Goal: Task Accomplishment & Management: Use online tool/utility

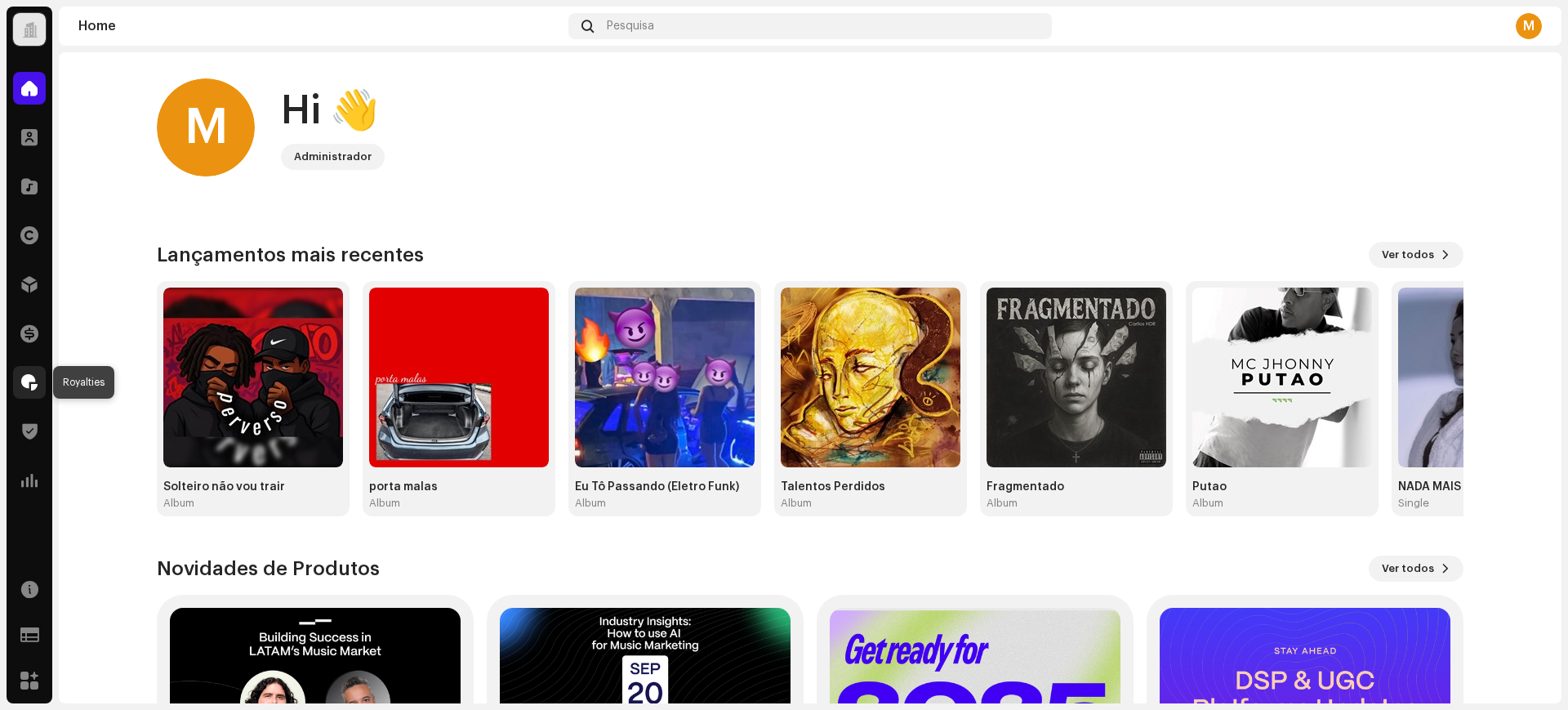
click at [27, 375] on span at bounding box center [30, 382] width 17 height 13
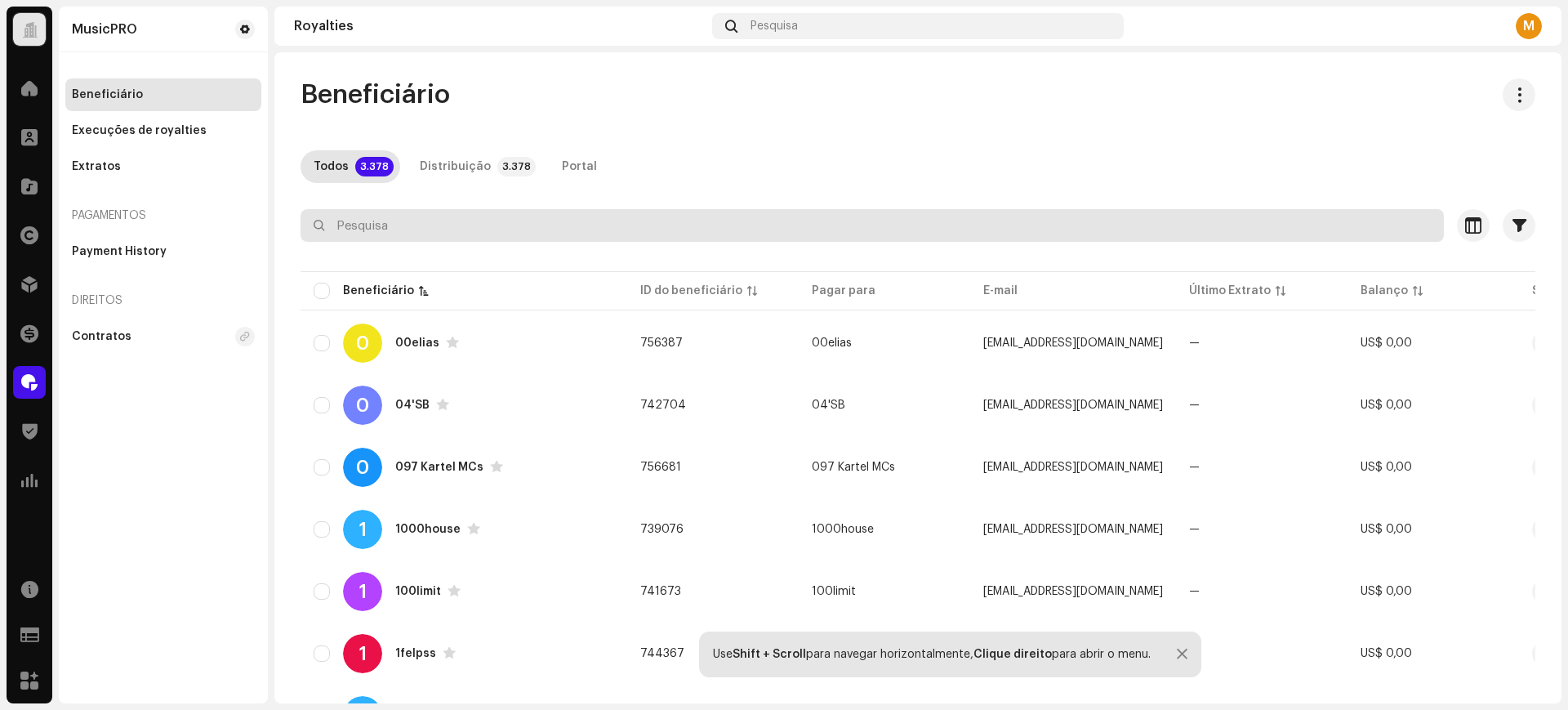
paste input "v6MC@B^Cc"
click at [443, 223] on input "v6MC@B^Cc" at bounding box center [873, 225] width 1144 height 32
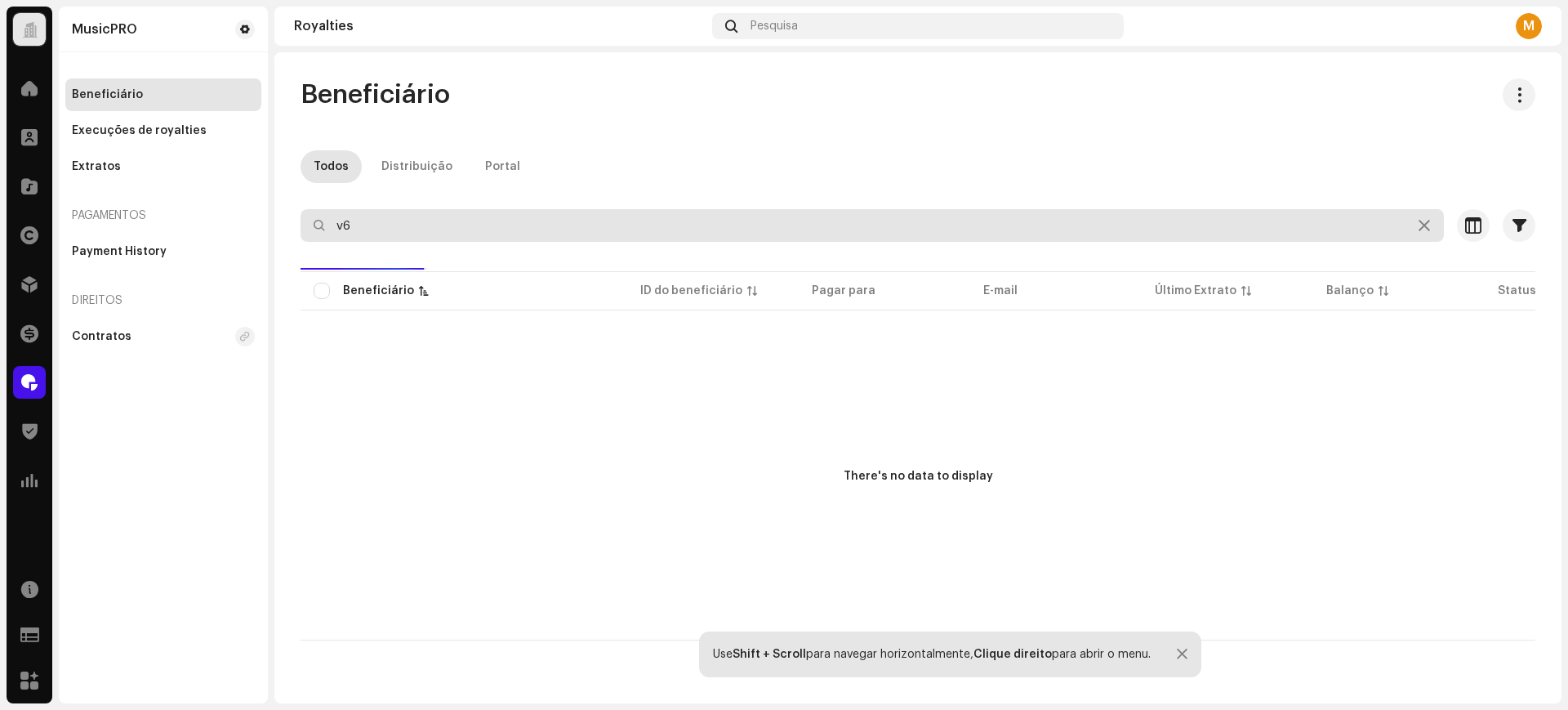
type input "v"
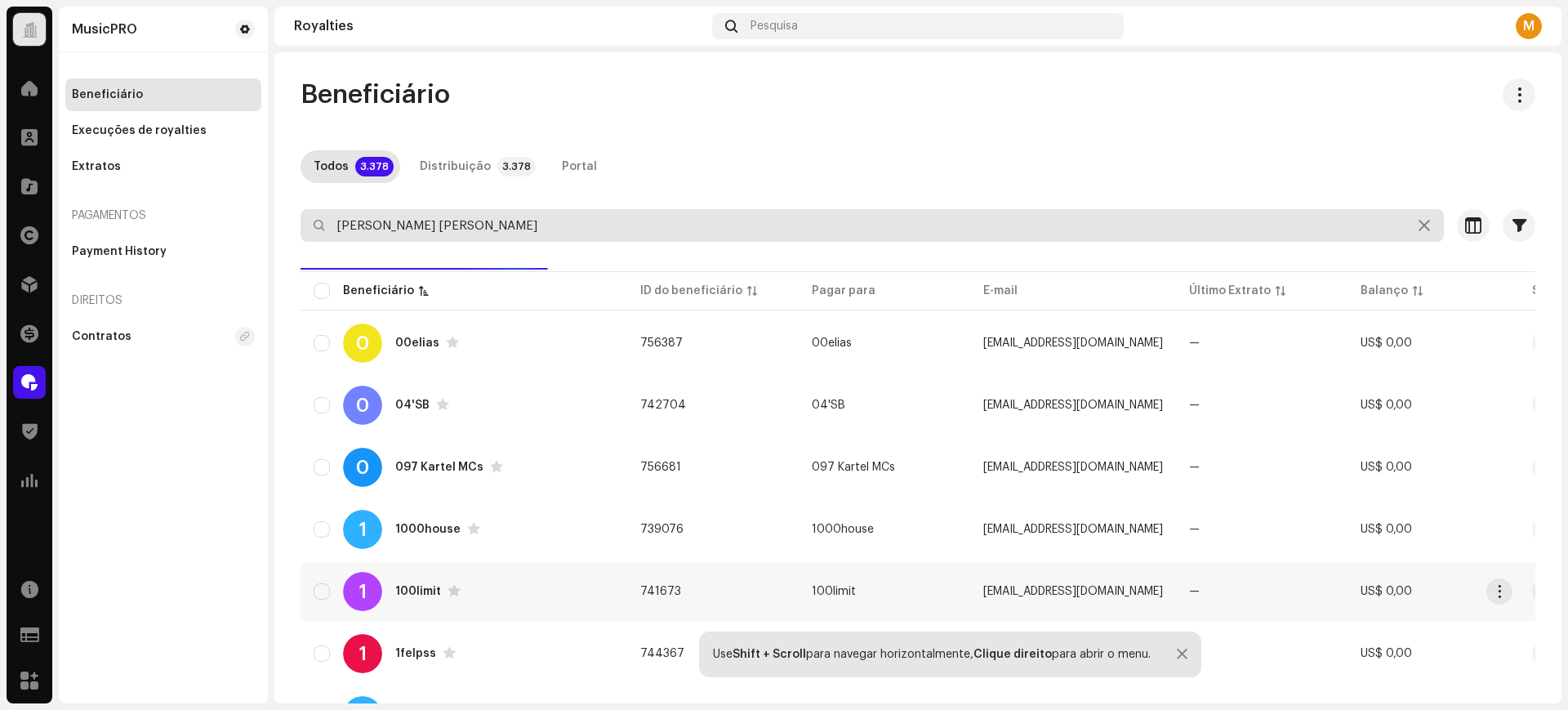
type input "[PERSON_NAME] [PERSON_NAME]"
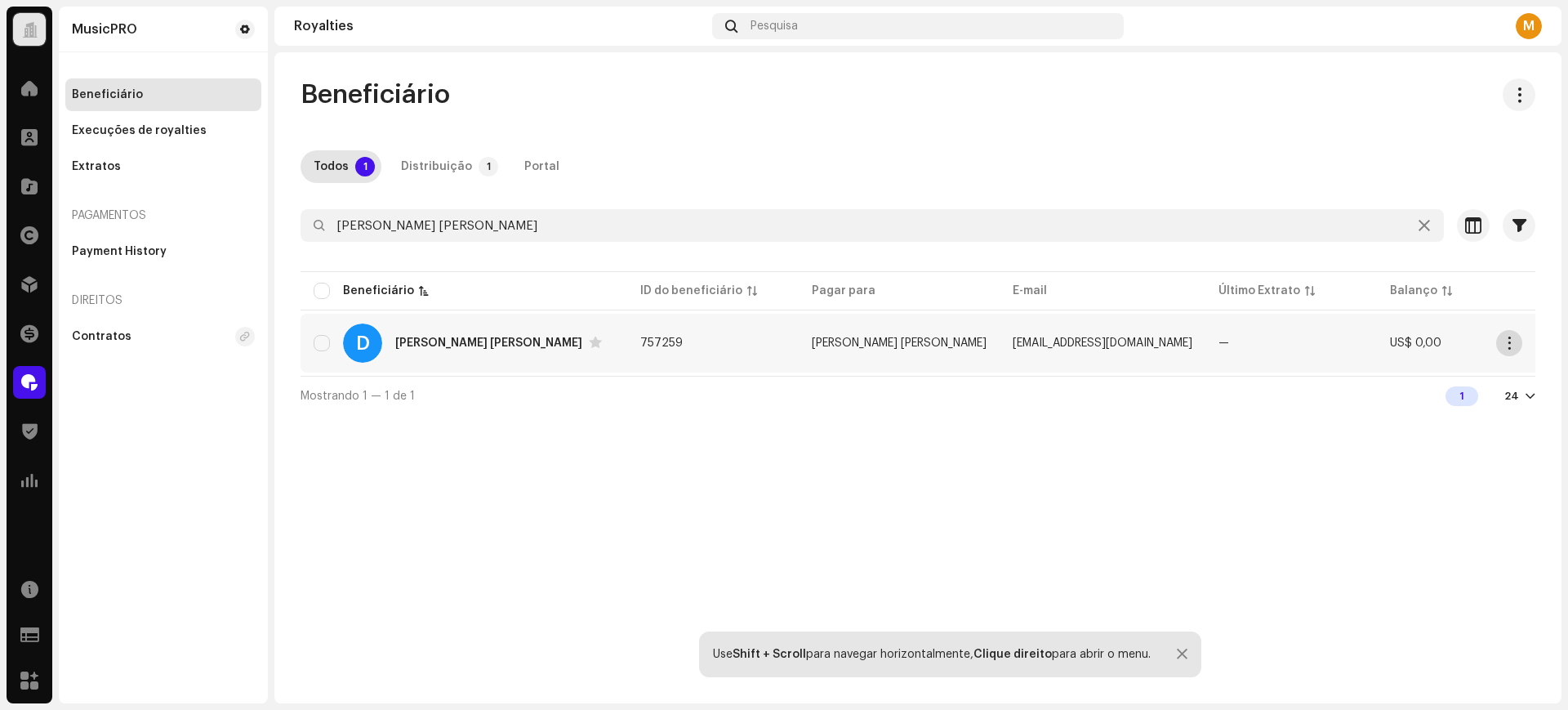
click at [1503, 346] on span "button" at bounding box center [1509, 343] width 12 height 13
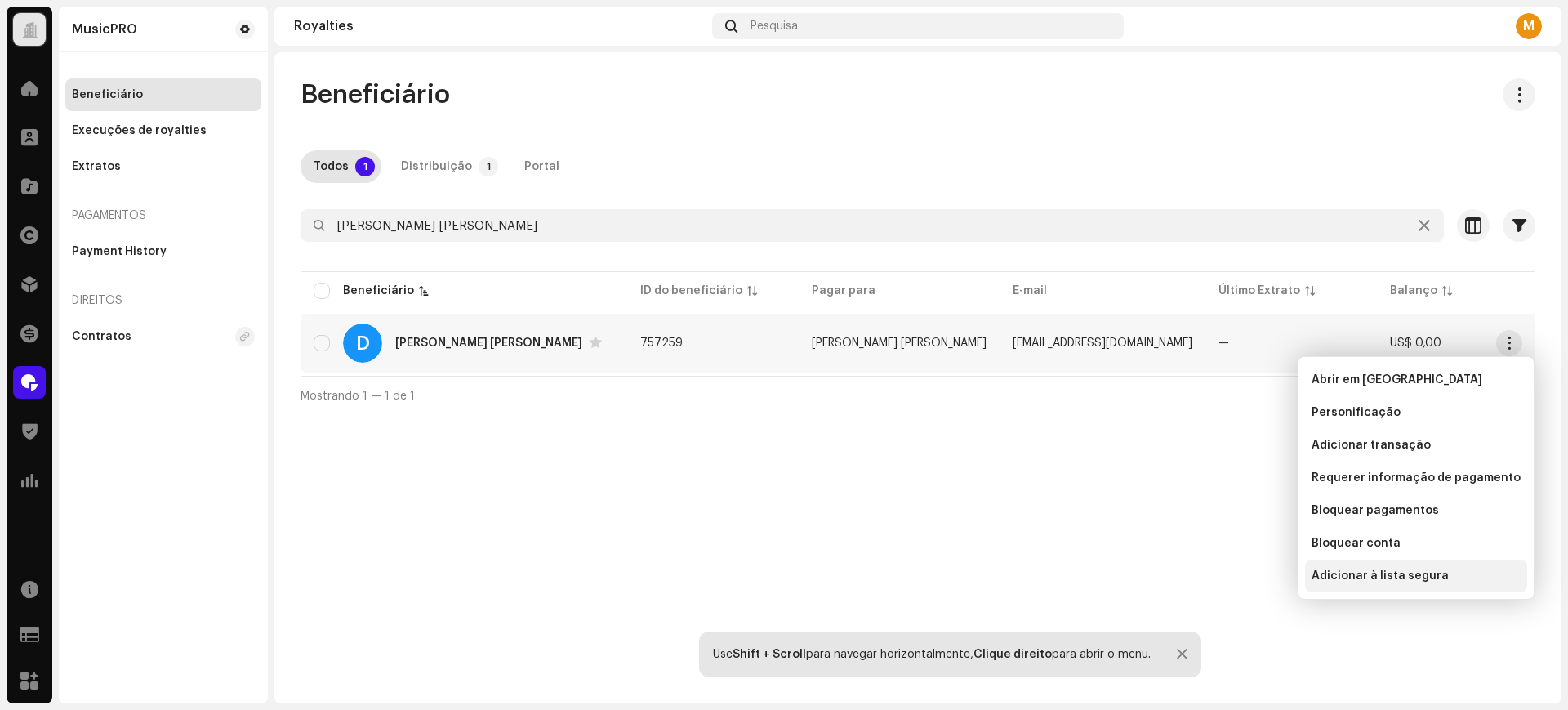
click at [1374, 573] on span "Adicionar à lista segura" at bounding box center [1380, 575] width 137 height 13
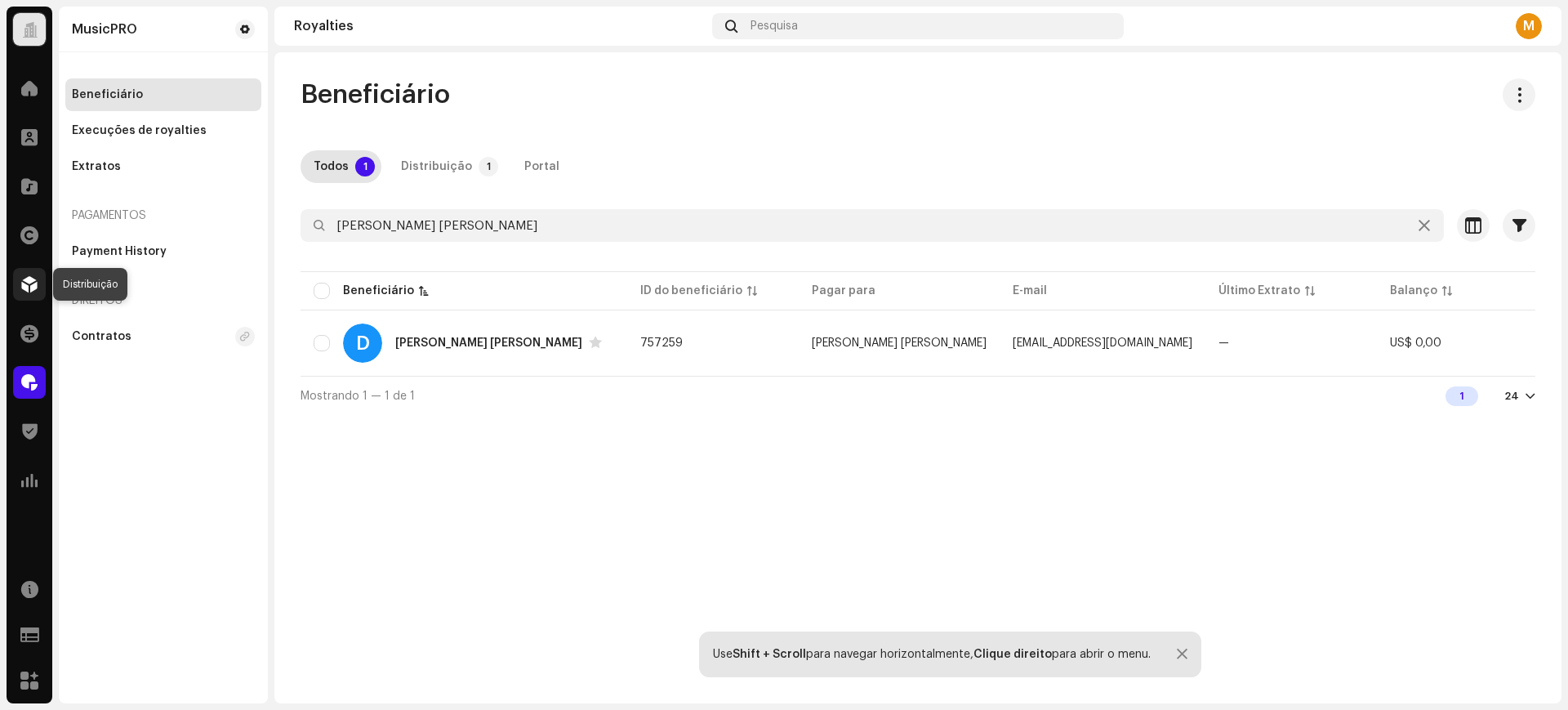
click at [32, 279] on span at bounding box center [30, 284] width 17 height 13
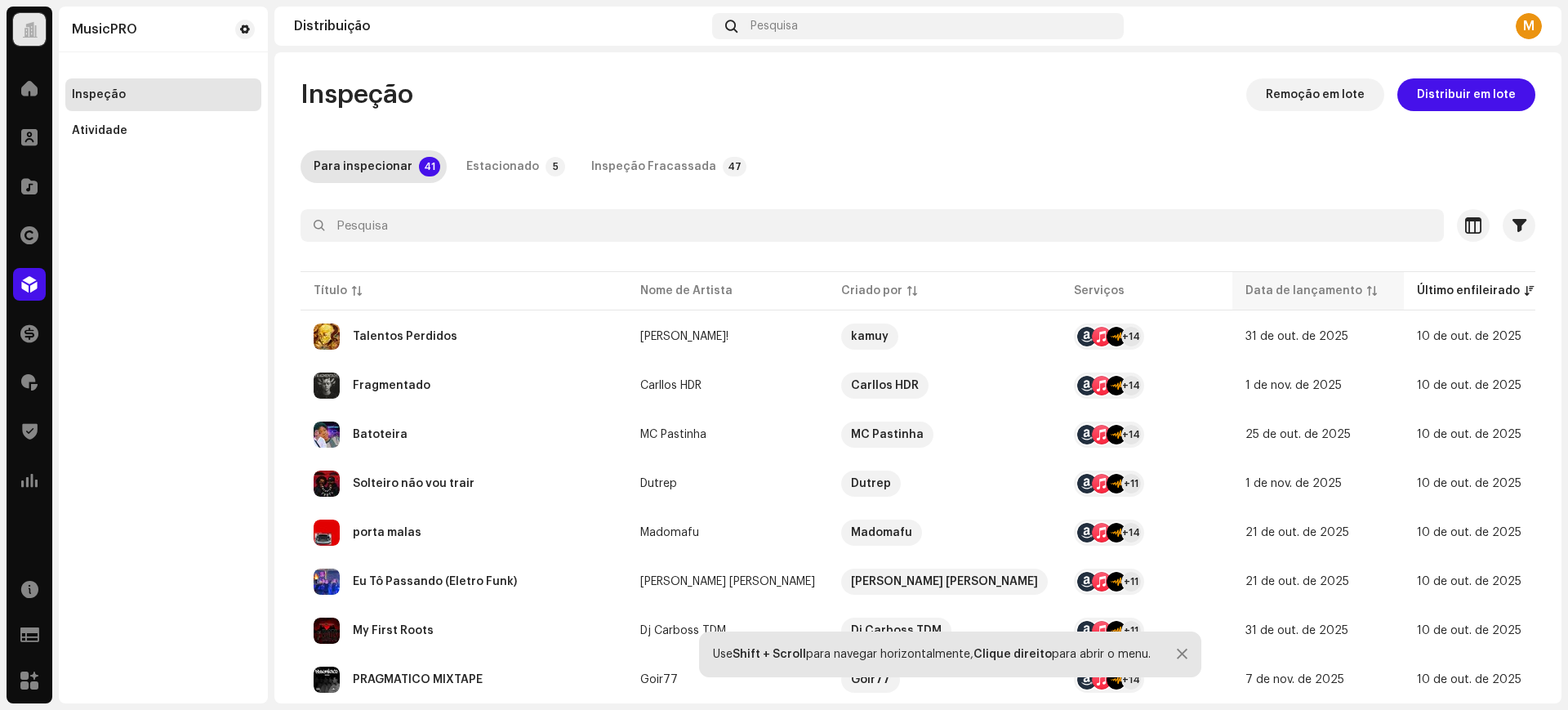
click at [1367, 286] on p-sorticon at bounding box center [1372, 290] width 10 height 10
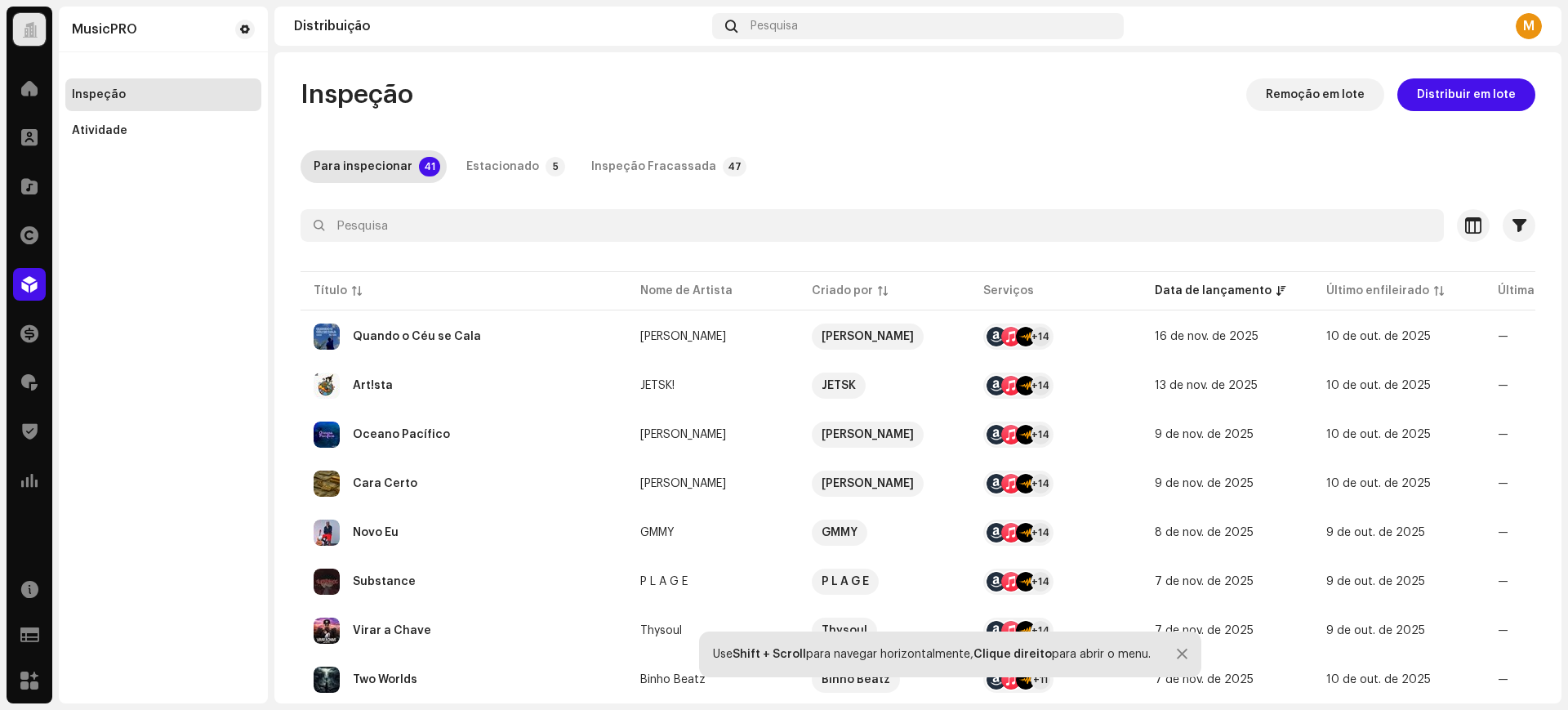
click at [539, 315] on td "Quando o Céu se Cala" at bounding box center [464, 337] width 327 height 46
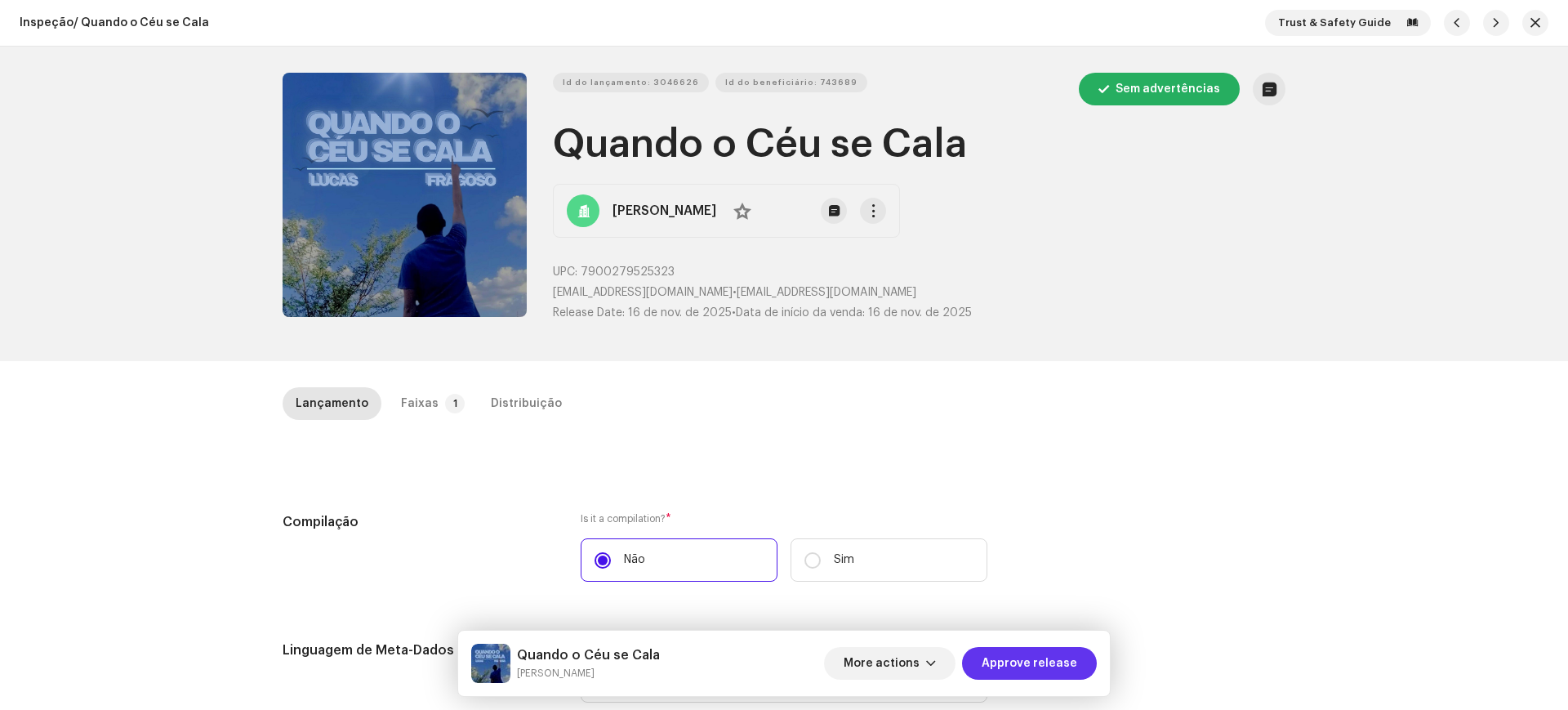
click at [1016, 665] on span "Approve release" at bounding box center [1029, 662] width 96 height 32
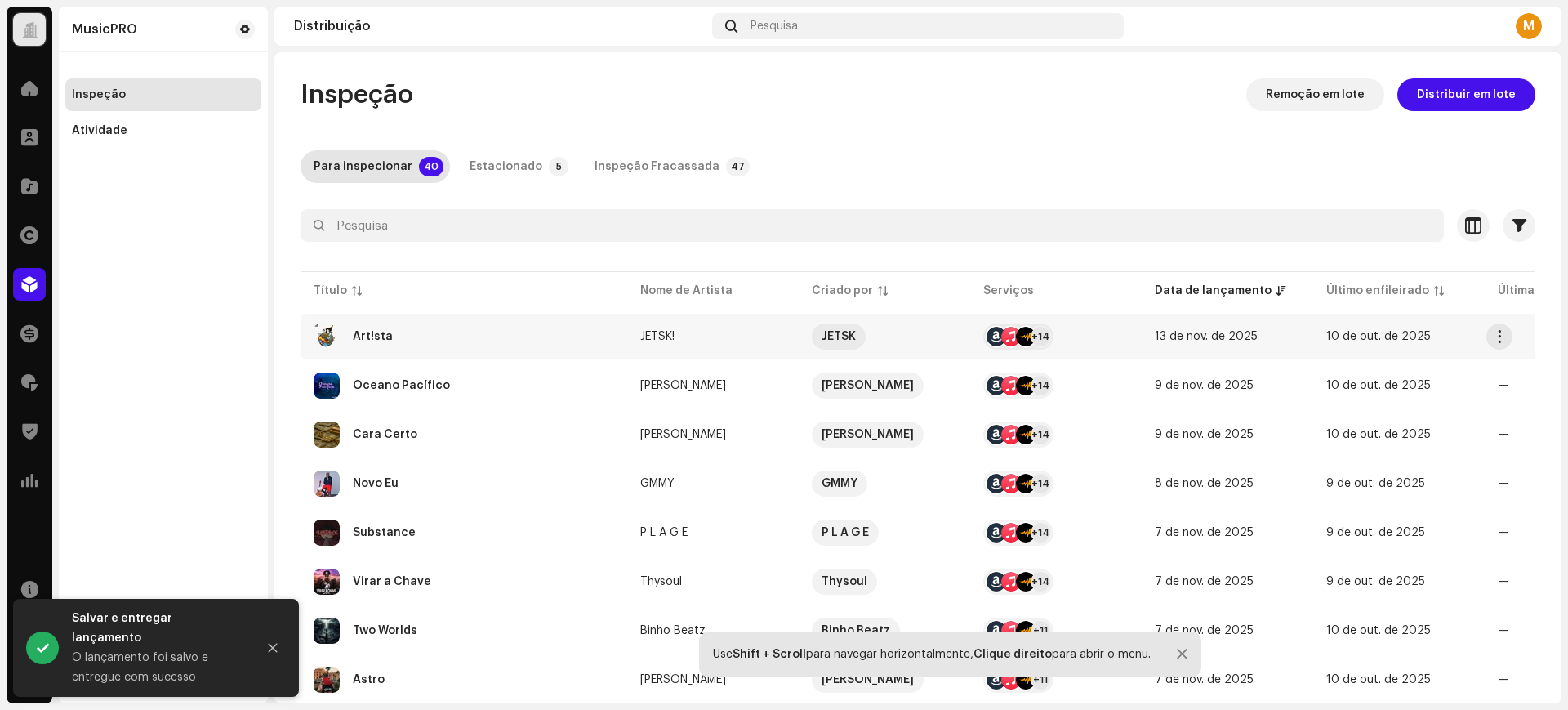
click at [468, 329] on div "Art!sta" at bounding box center [464, 337] width 301 height 26
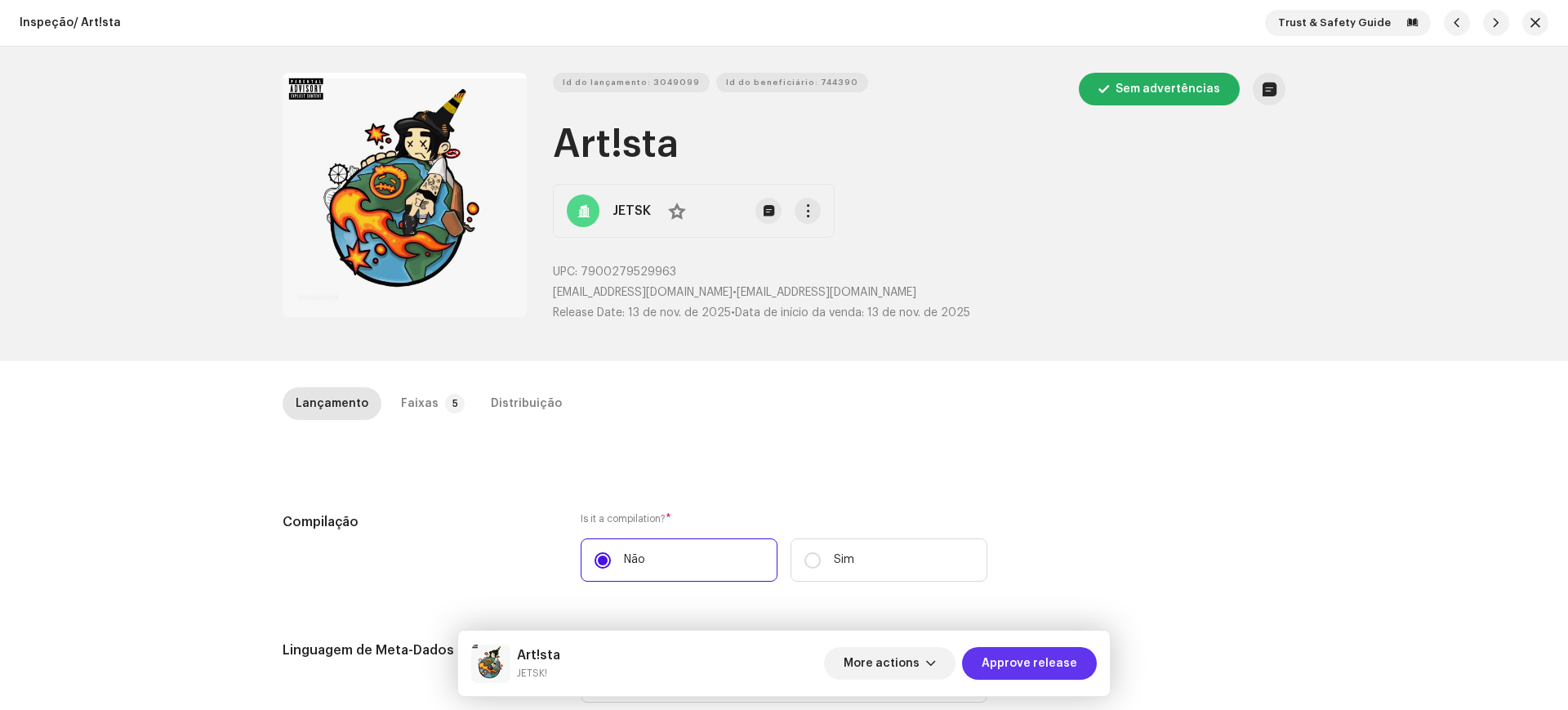
click at [994, 663] on span "Approve release" at bounding box center [1029, 662] width 96 height 32
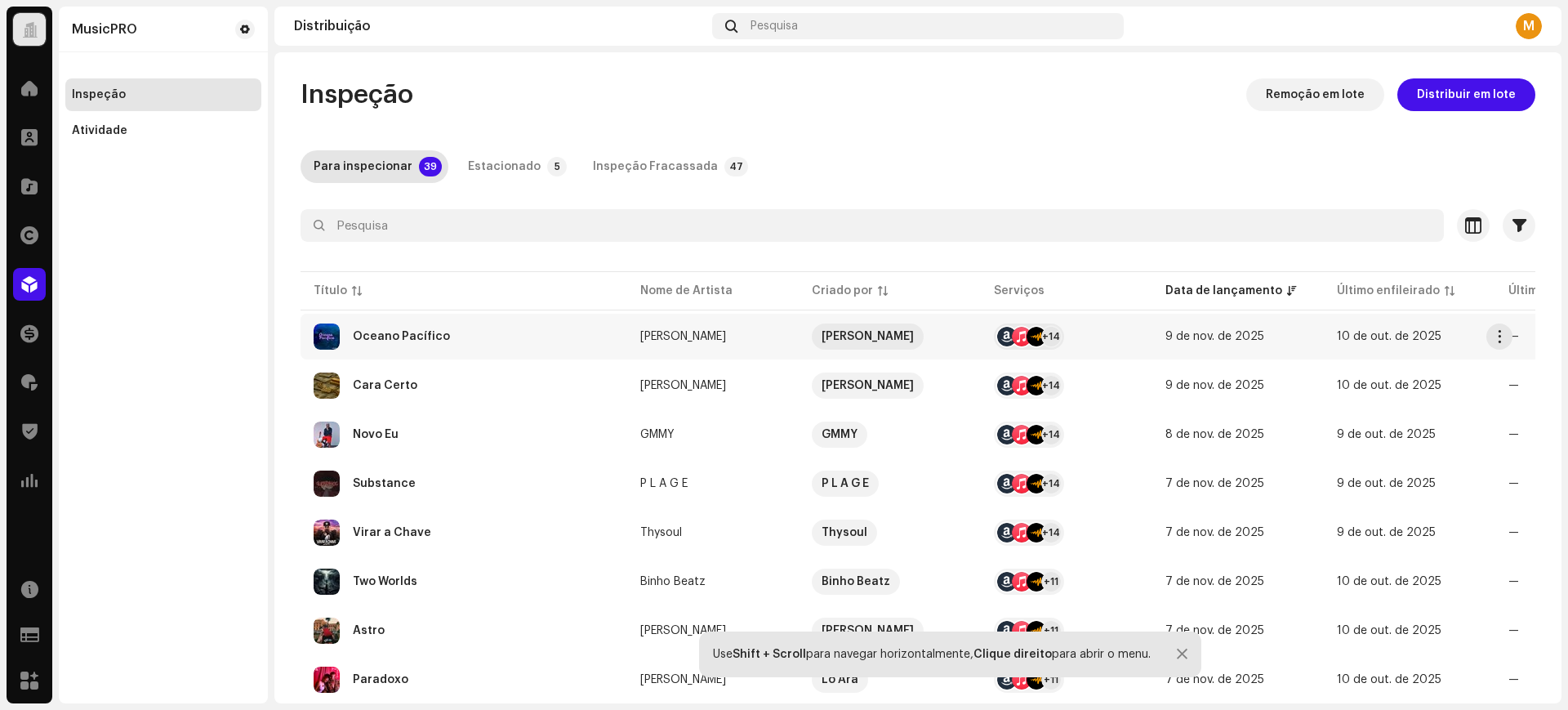
click at [554, 335] on div "Oceano Pacífico" at bounding box center [464, 337] width 301 height 26
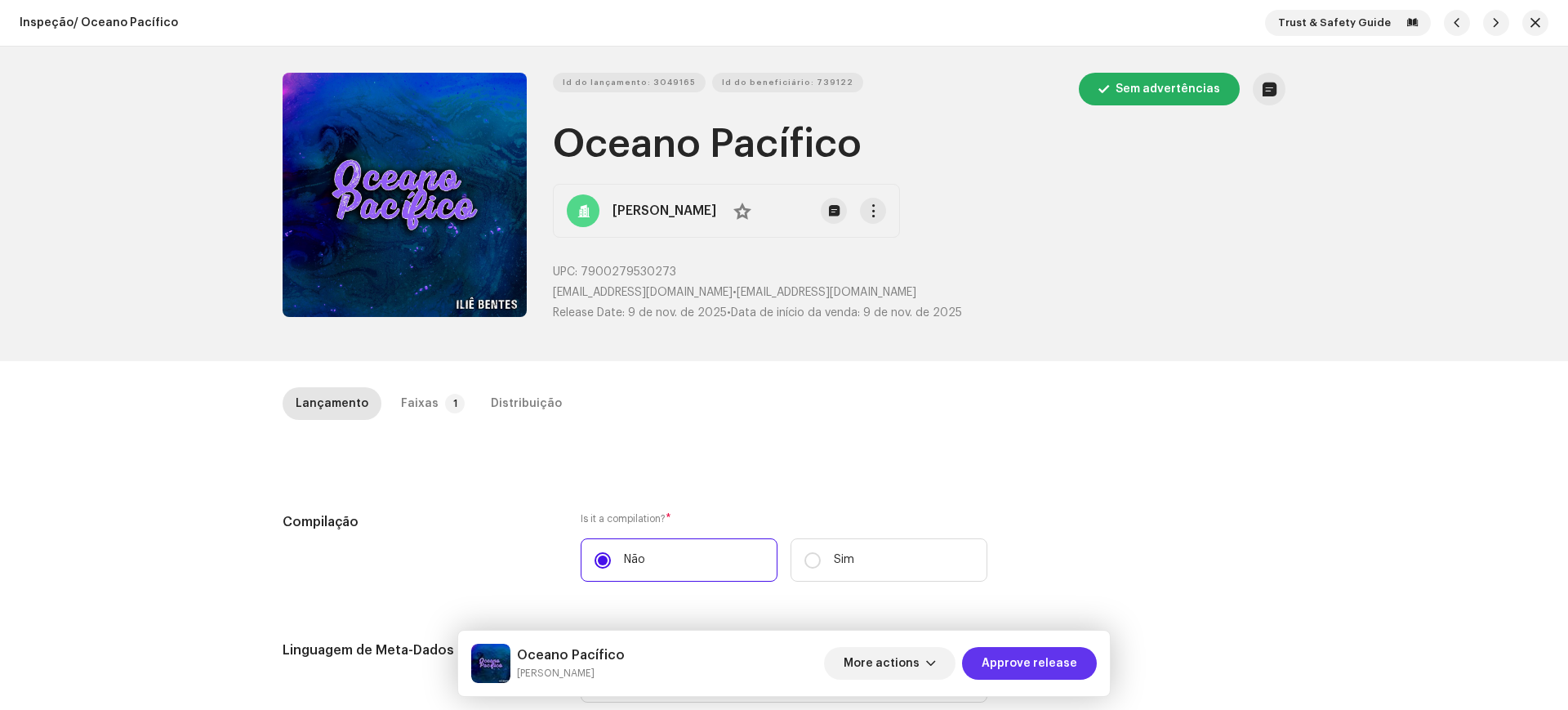
click at [1039, 666] on span "Approve release" at bounding box center [1029, 662] width 96 height 32
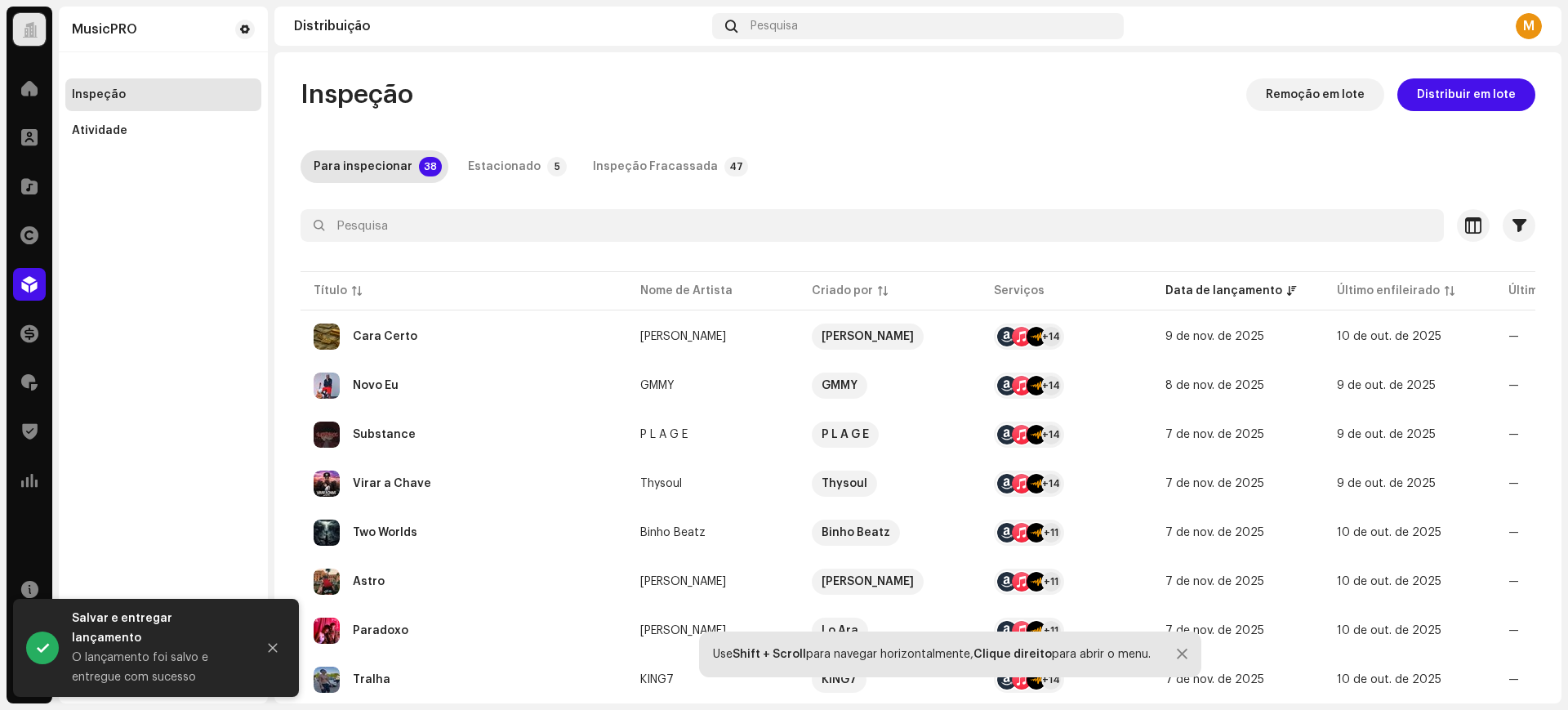
click at [465, 327] on div "Cara Certo" at bounding box center [464, 337] width 301 height 26
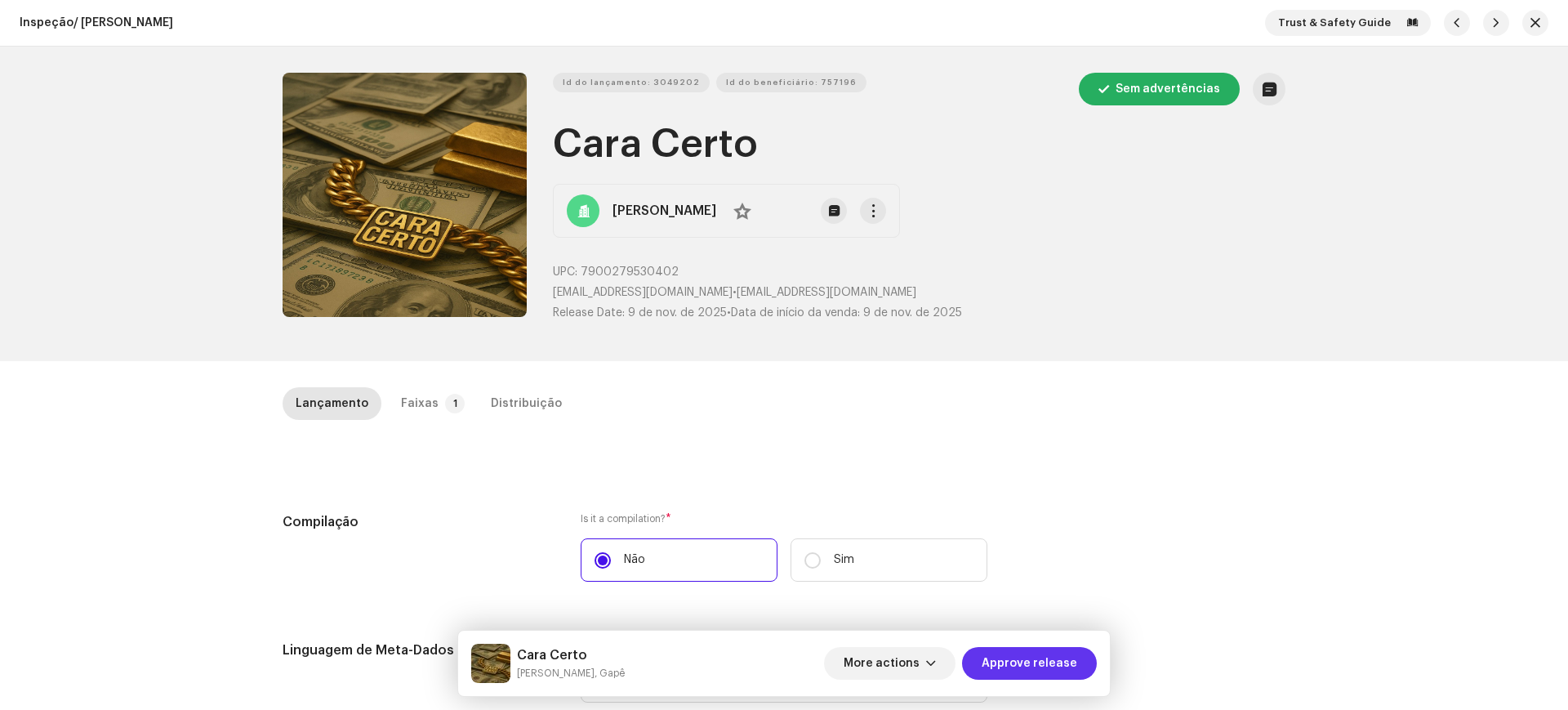
click at [1002, 657] on span "Approve release" at bounding box center [1029, 662] width 96 height 32
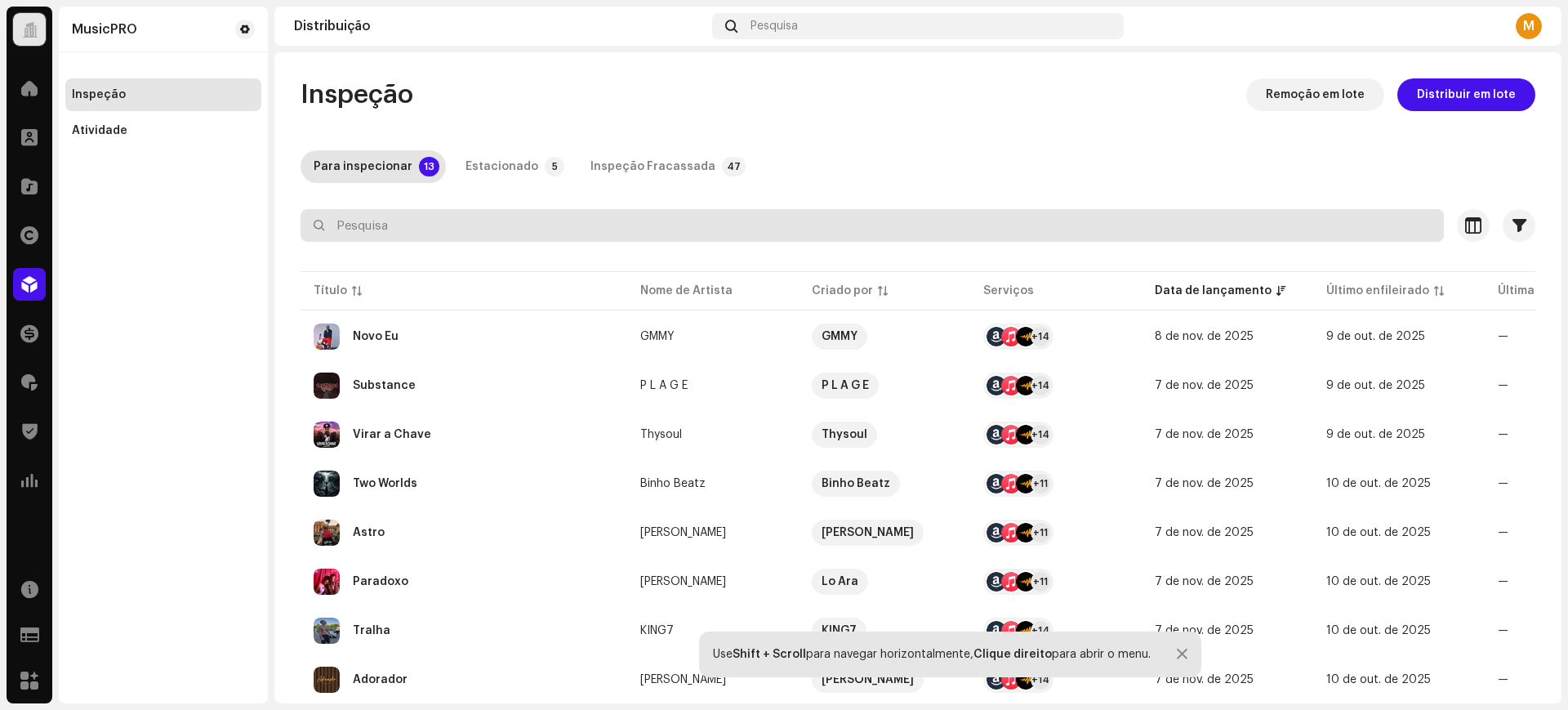
click at [665, 241] on input "text" at bounding box center [873, 225] width 1144 height 32
paste input "7900279530822"
type input "7900279530822"
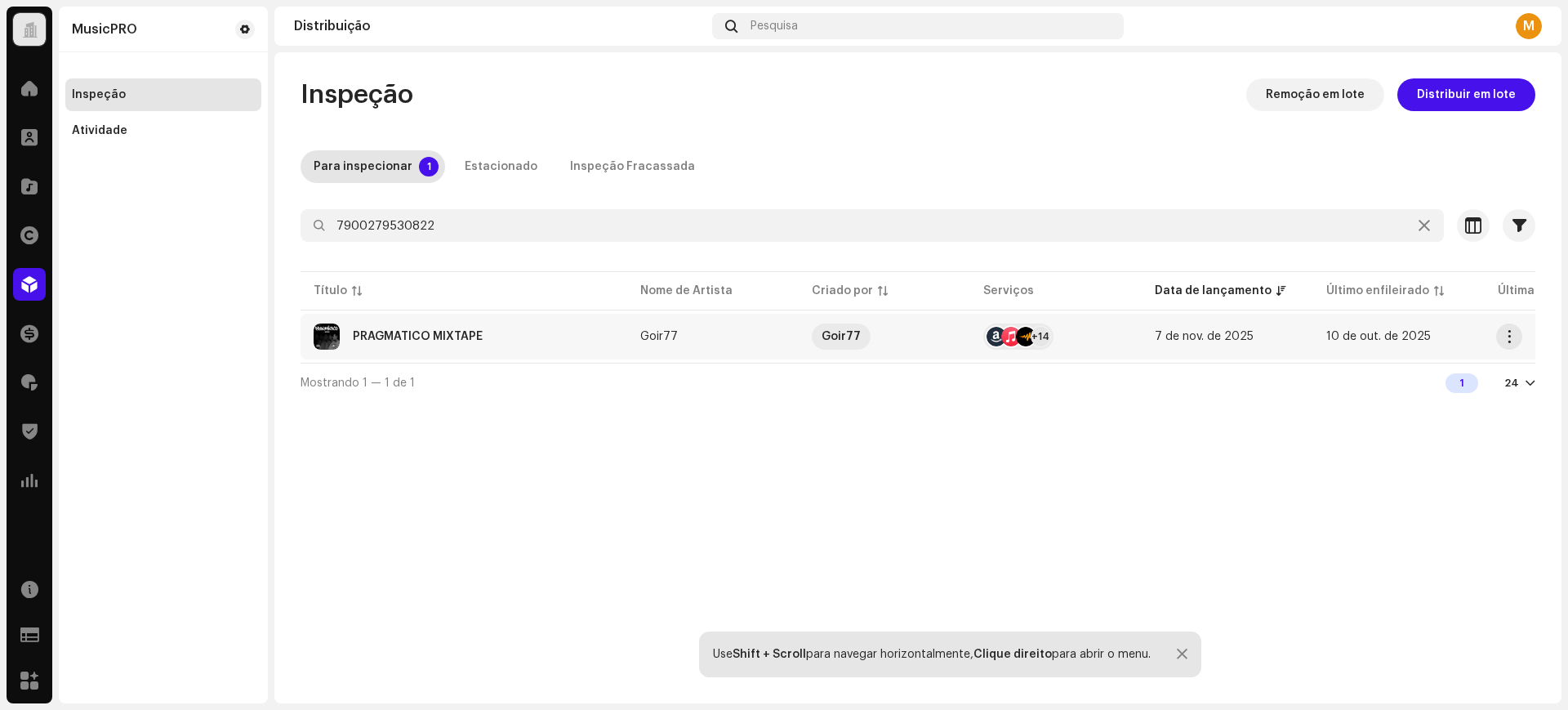
click at [781, 340] on re-a-table-link "Goir77" at bounding box center [713, 337] width 146 height 11
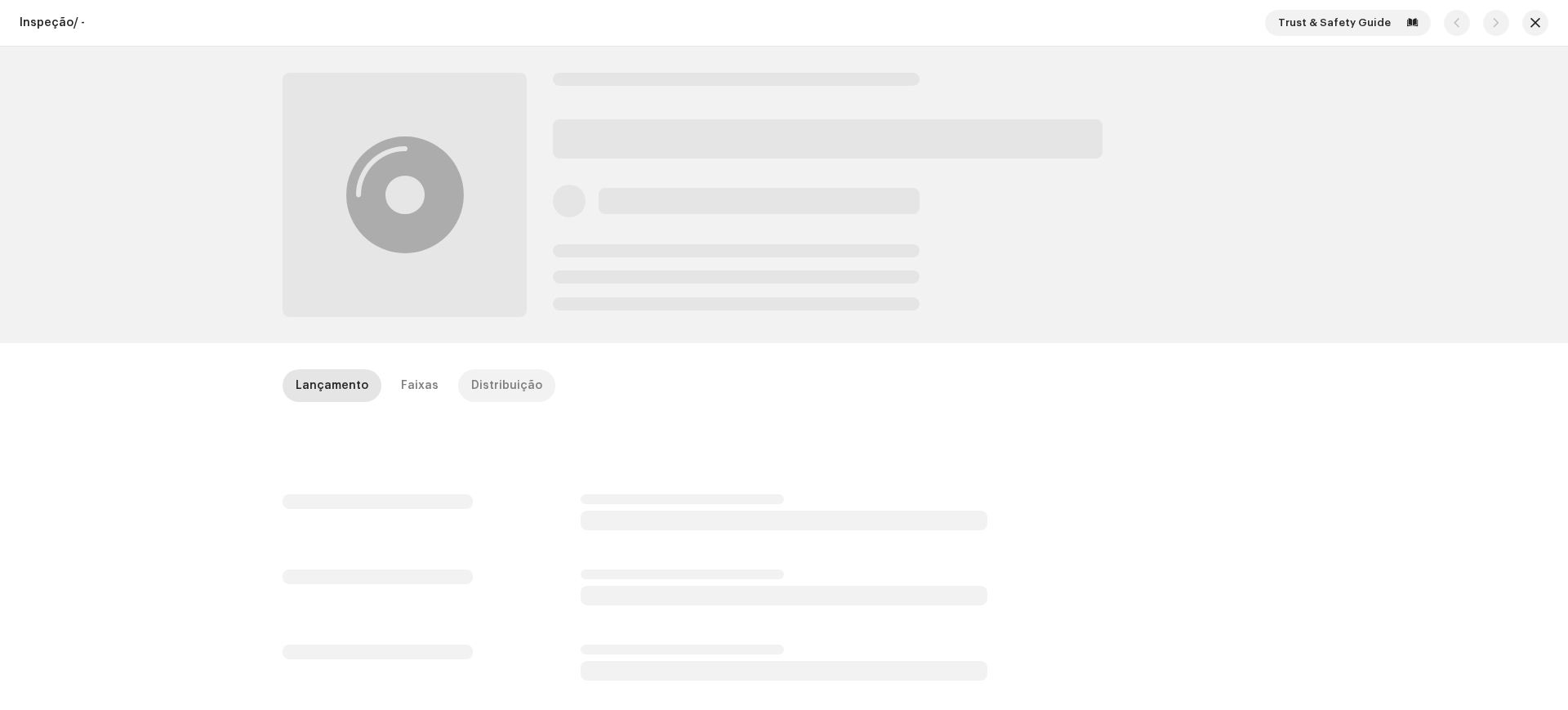
click at [503, 385] on div "Distribuição" at bounding box center [506, 385] width 71 height 32
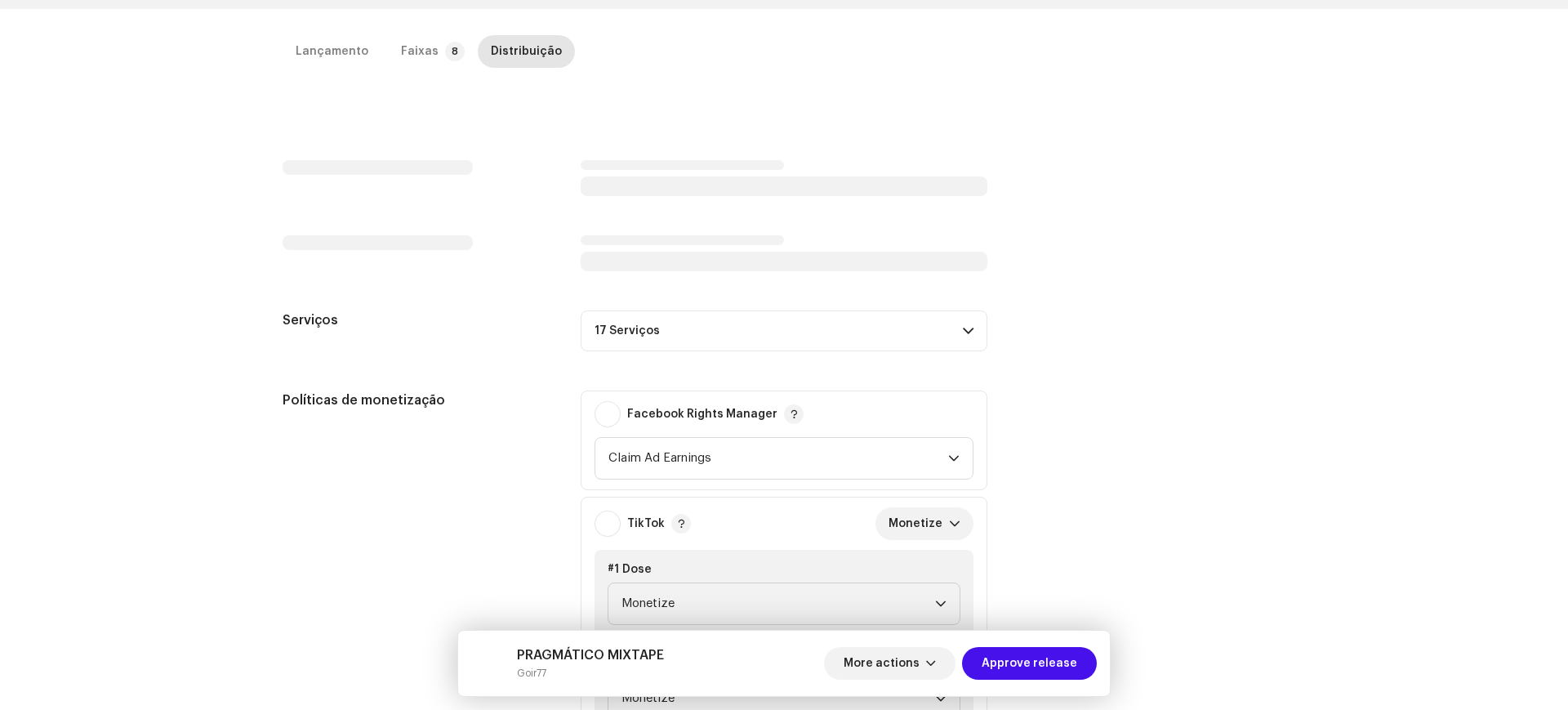
scroll to position [370, 0]
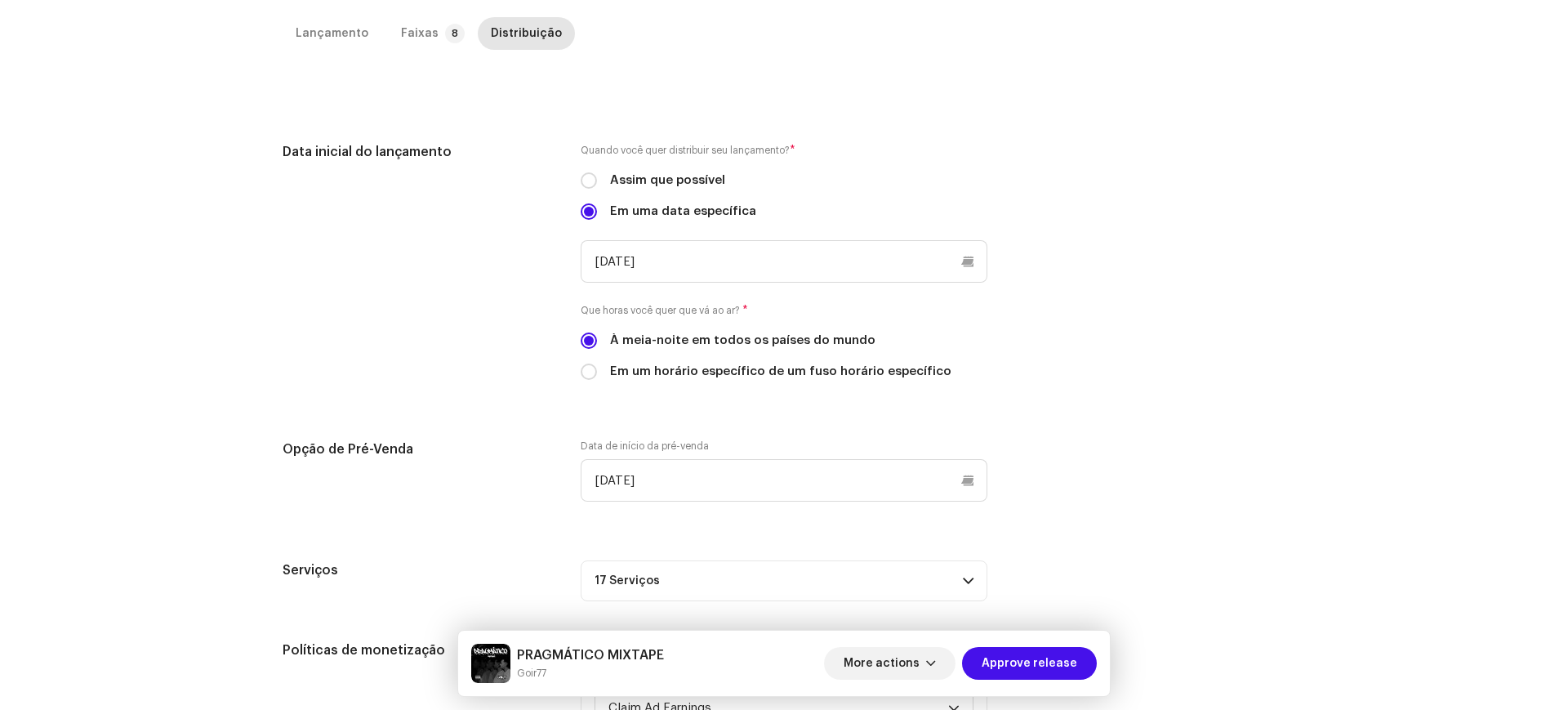
click at [965, 303] on label "Que horas você quer que vá ao ar? *" at bounding box center [784, 311] width 407 height 17
click at [960, 568] on p-accordion-header "17 Serviços" at bounding box center [784, 580] width 407 height 41
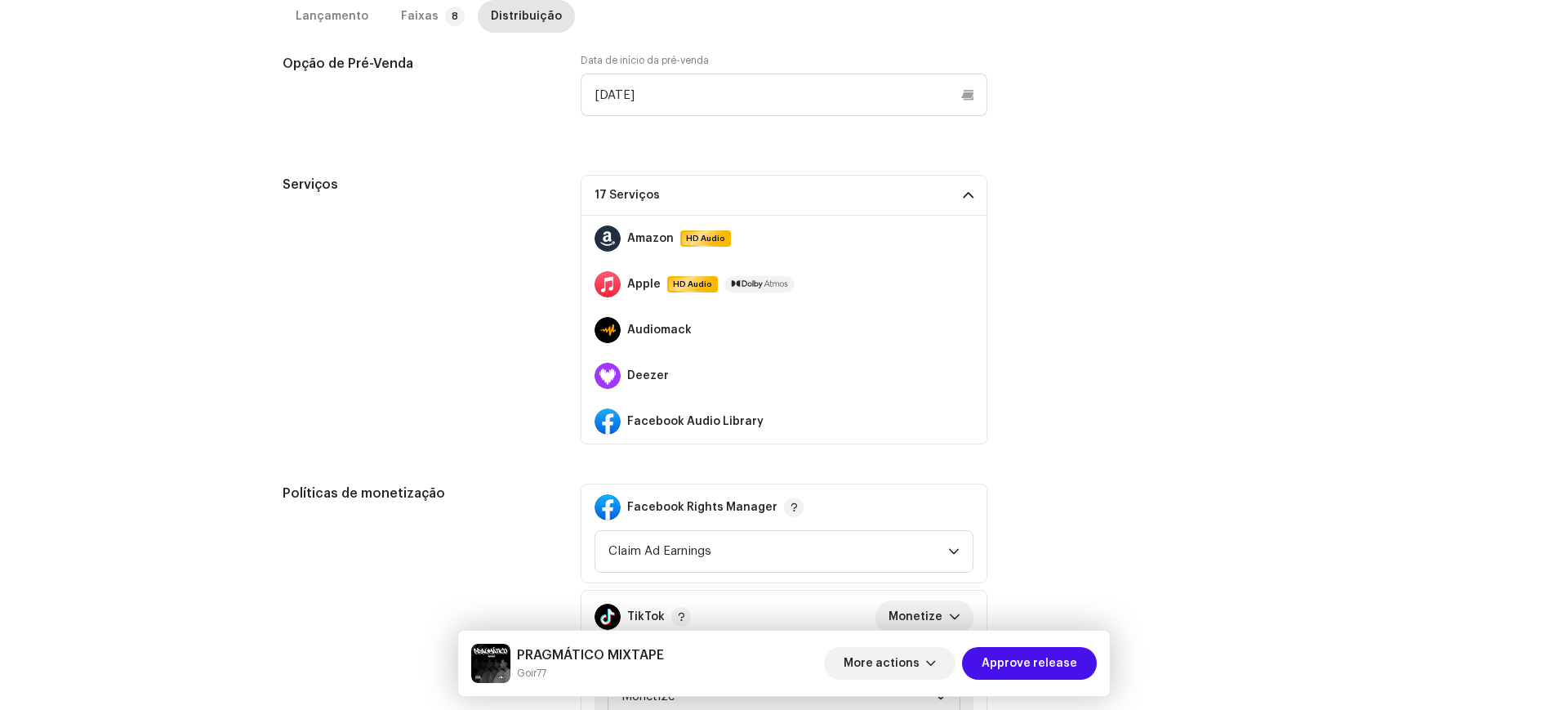
scroll to position [757, 0]
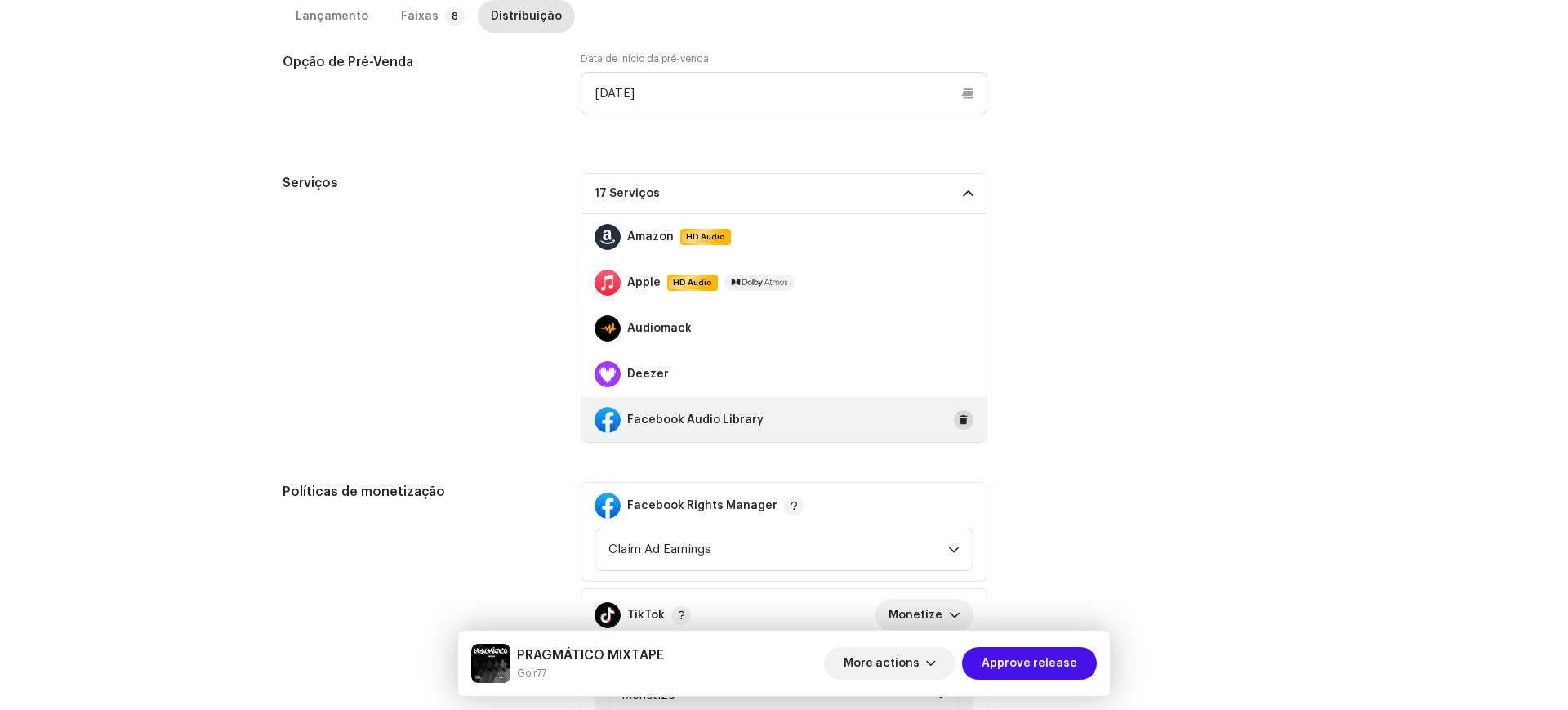
click at [959, 418] on span at bounding box center [964, 420] width 10 height 13
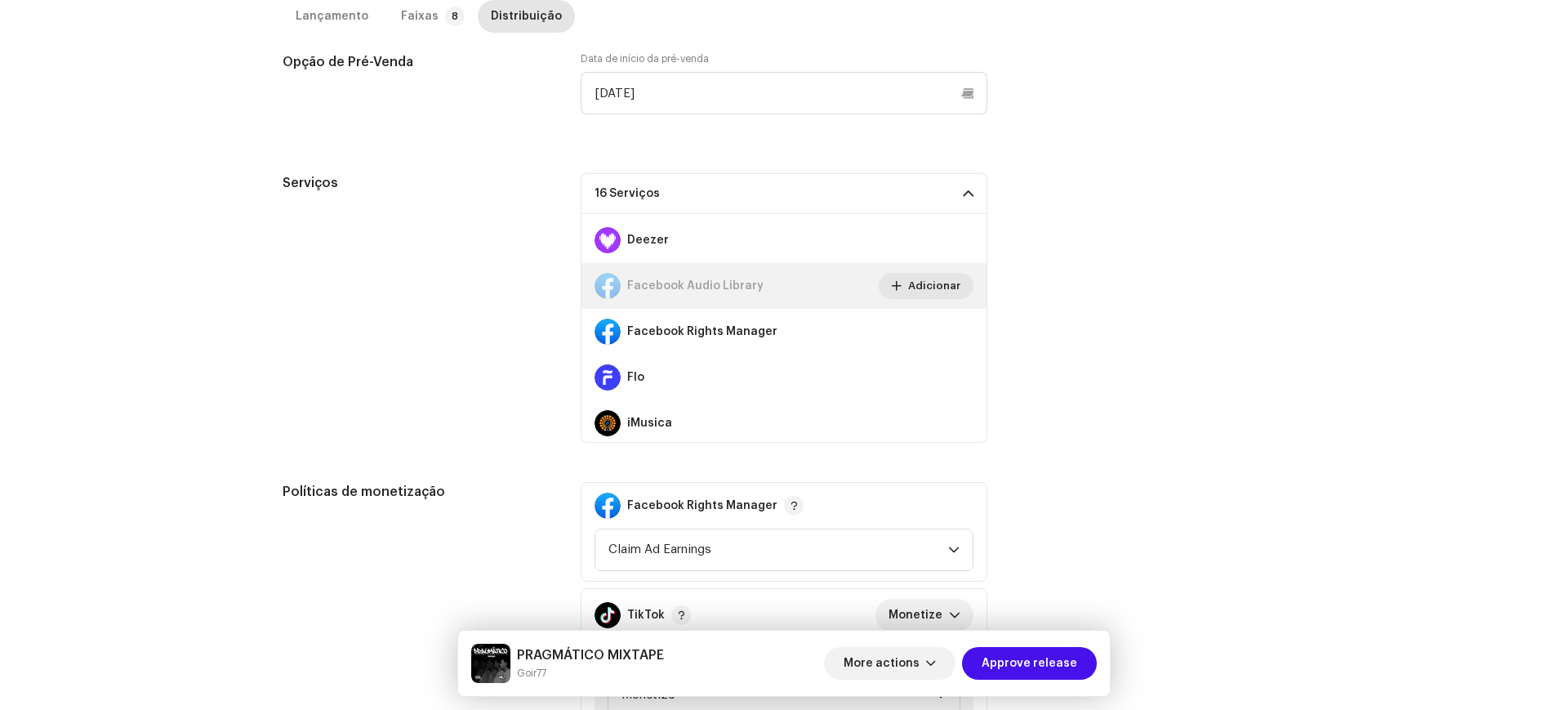
scroll to position [136, 0]
click at [959, 325] on span at bounding box center [964, 330] width 10 height 13
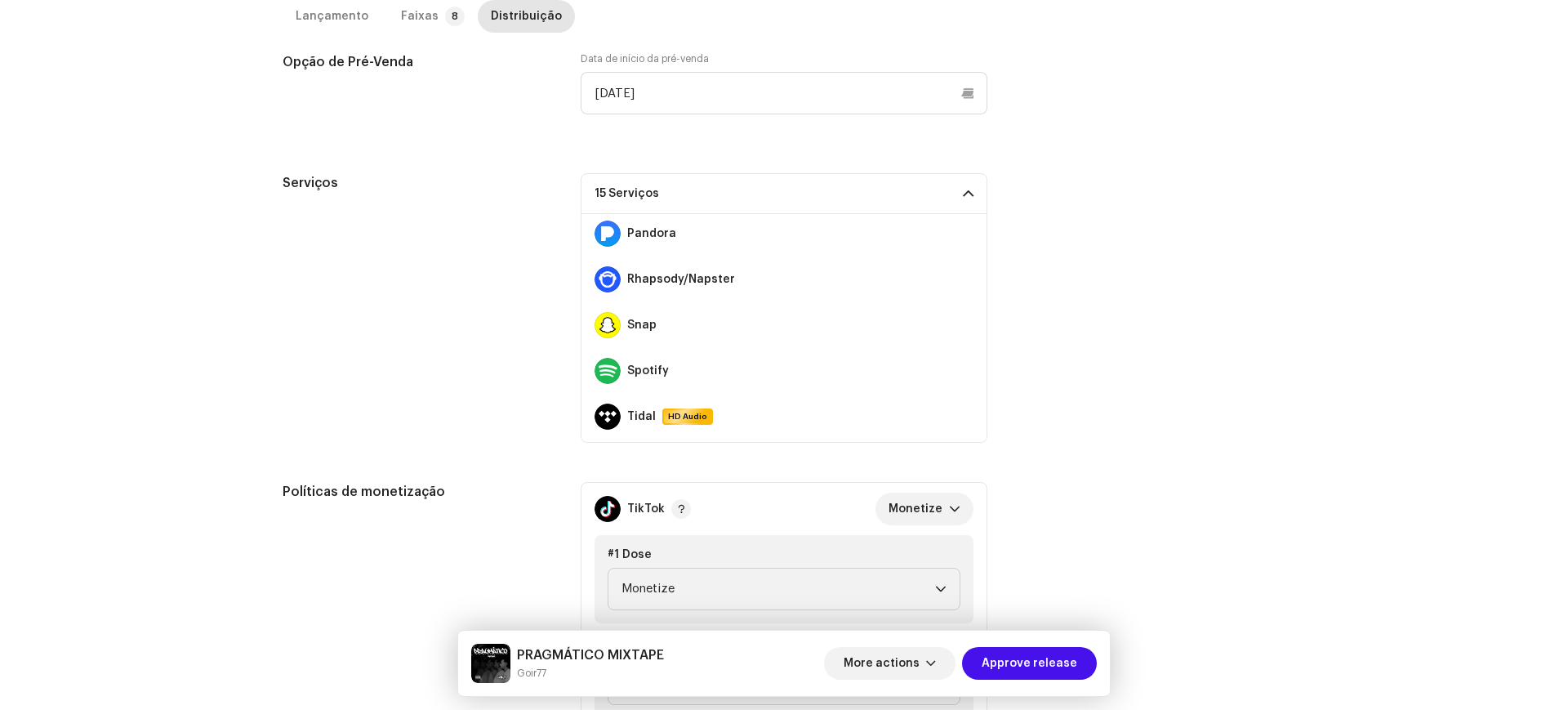
scroll to position [550, 0]
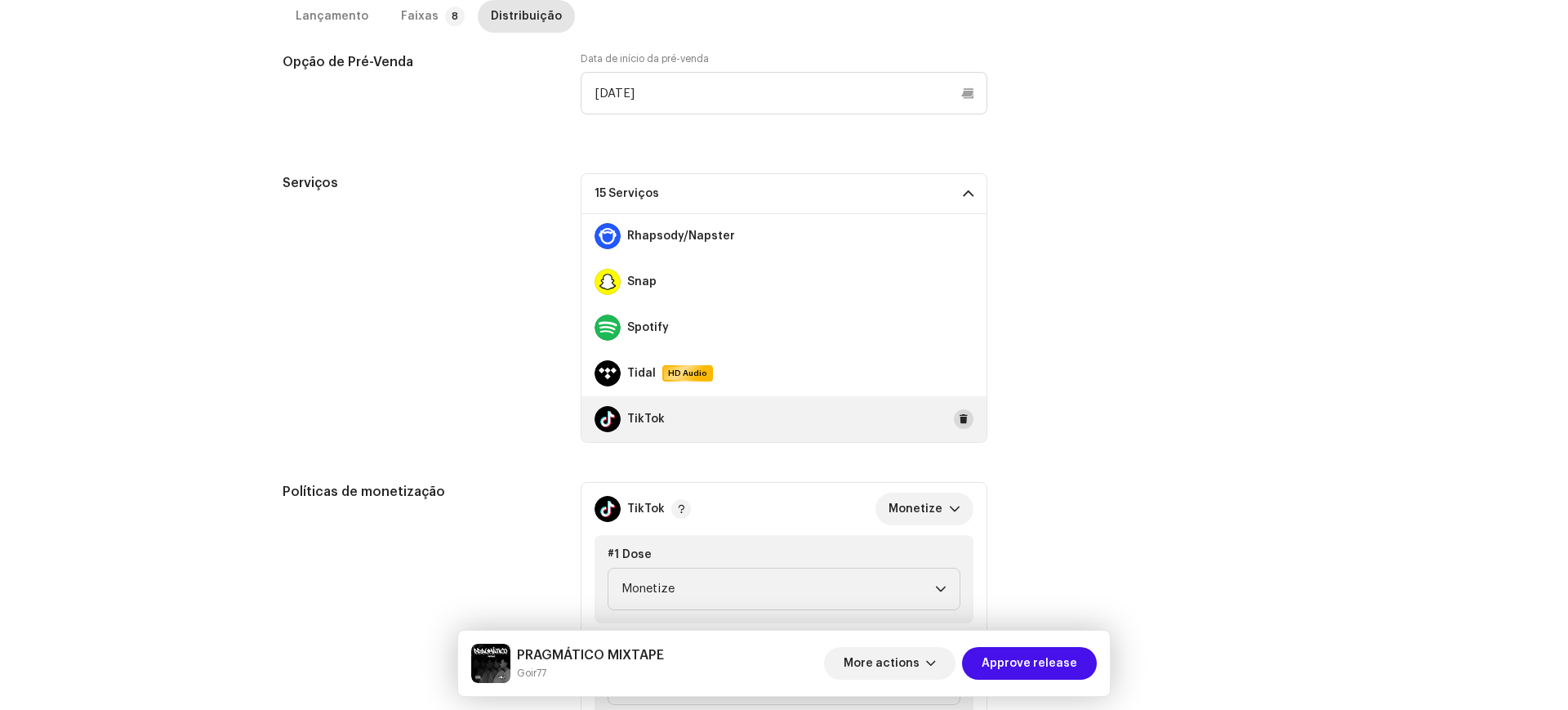
click at [959, 424] on span at bounding box center [964, 419] width 10 height 13
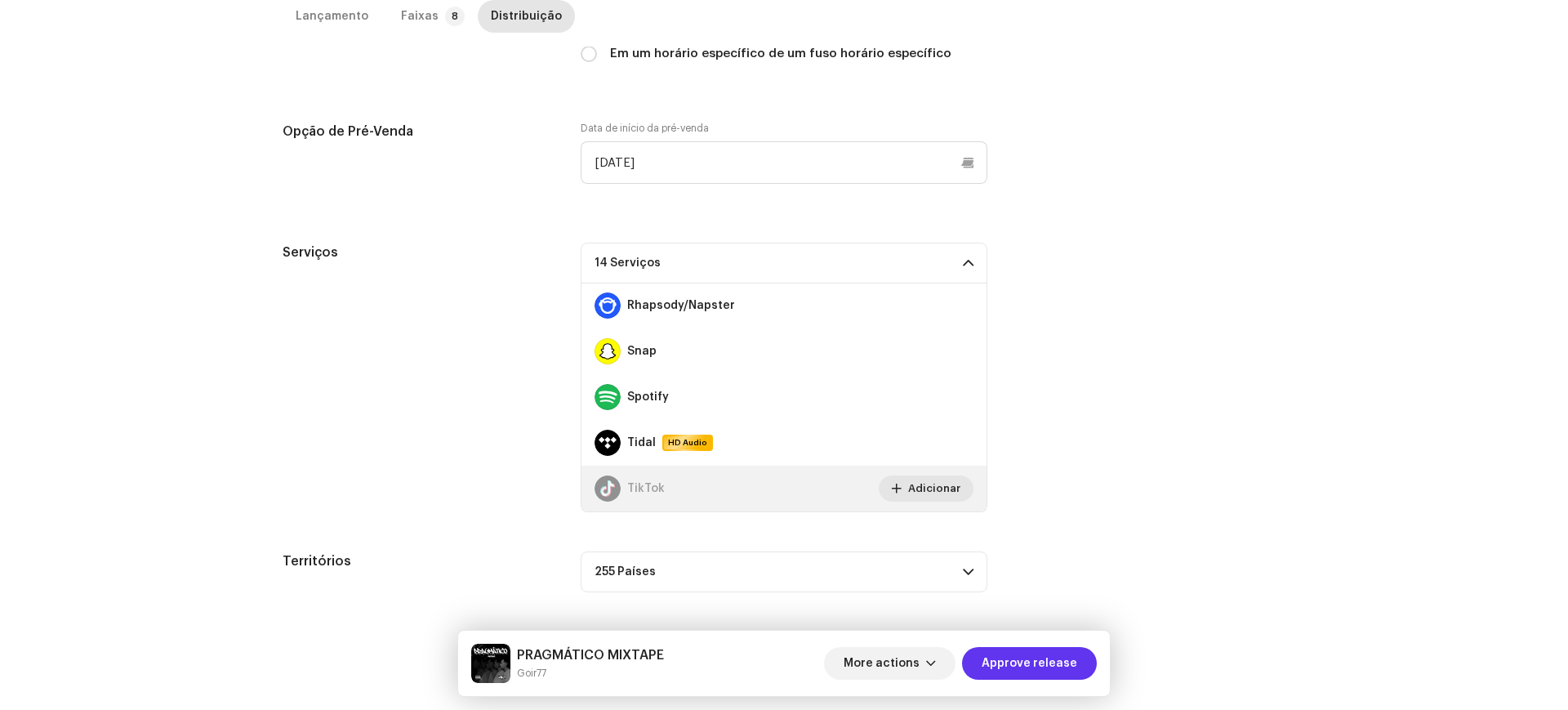
click at [1036, 652] on span "Approve release" at bounding box center [1029, 662] width 96 height 32
